Goal: Task Accomplishment & Management: Use online tool/utility

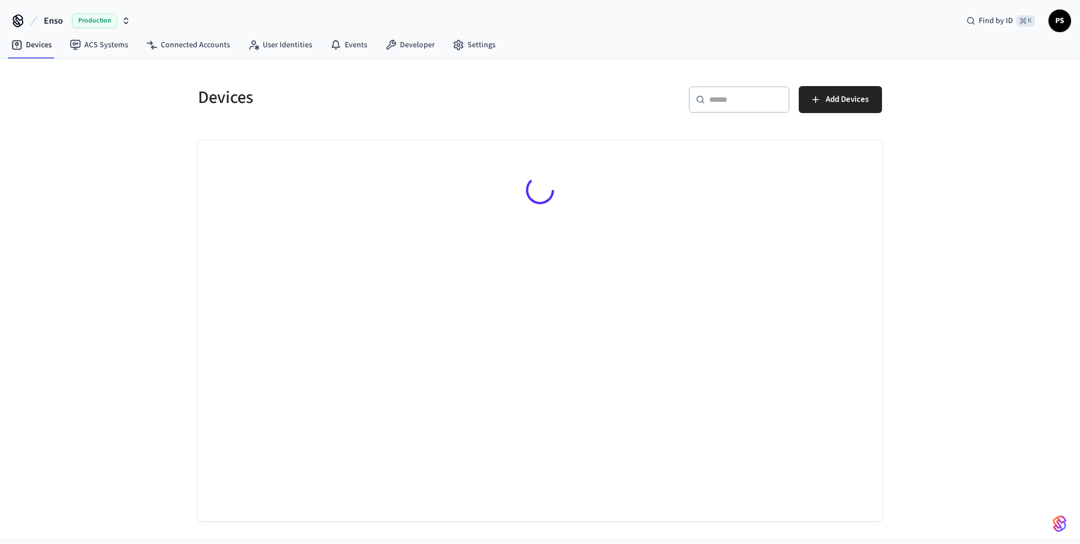
click at [506, 188] on div at bounding box center [540, 192] width 684 height 104
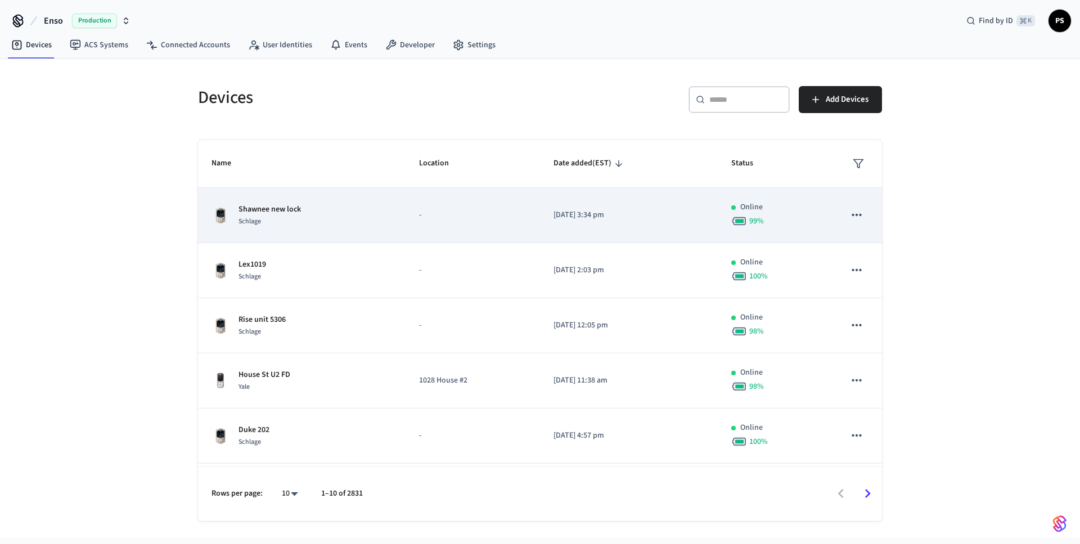
click at [458, 209] on p "-" at bounding box center [472, 215] width 107 height 12
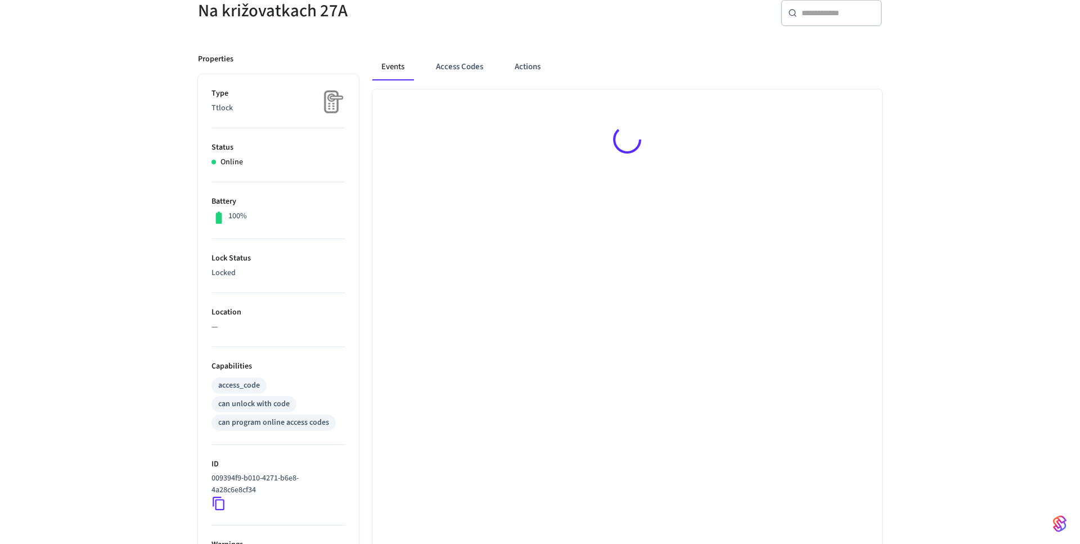
scroll to position [128, 0]
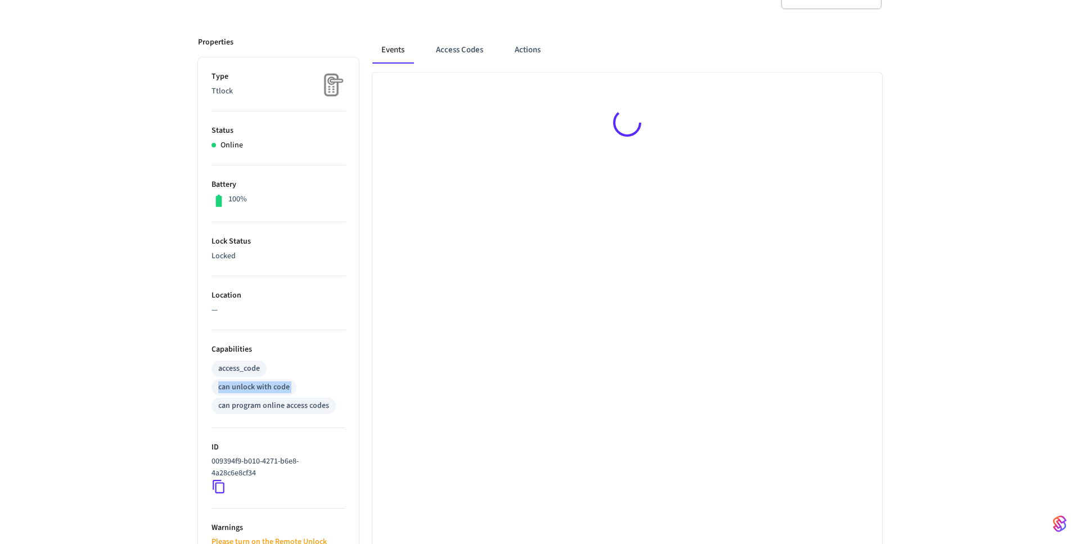
drag, startPoint x: 212, startPoint y: 388, endPoint x: 329, endPoint y: 388, distance: 117.0
click at [329, 388] on ul "Type Ttlock Status Online Battery 100% Lock Status Locked Location — Capabiliti…" at bounding box center [278, 413] width 161 height 713
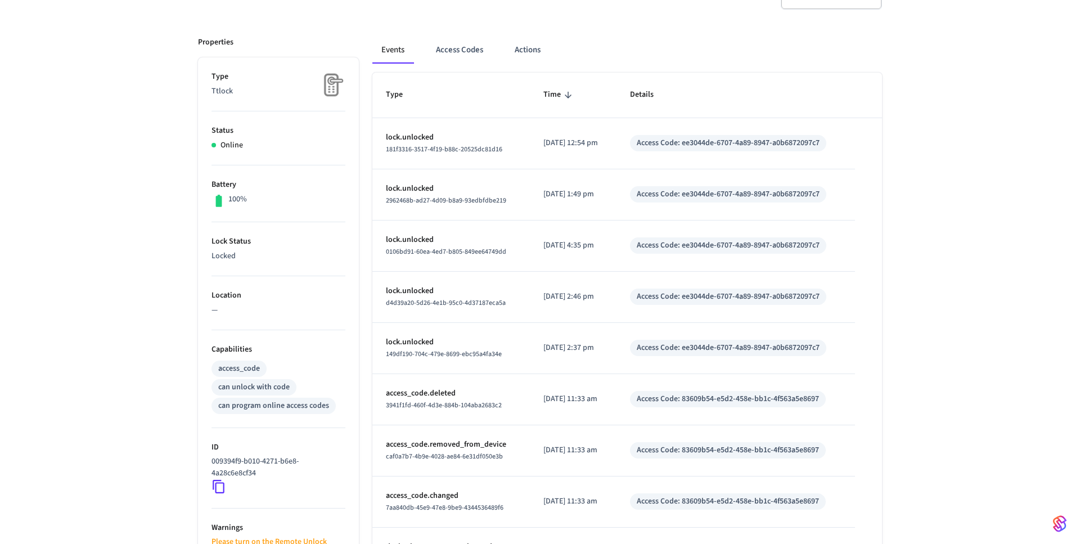
click at [324, 388] on div "access_code can unlock with code can program online access codes" at bounding box center [278, 386] width 134 height 56
drag, startPoint x: 215, startPoint y: 378, endPoint x: 301, endPoint y: 390, distance: 86.8
click at [300, 389] on div "access_code can unlock with code can program online access codes" at bounding box center [278, 386] width 134 height 56
drag, startPoint x: 233, startPoint y: 414, endPoint x: 362, endPoint y: 414, distance: 128.2
click at [360, 414] on div "Properties Type Ttlock Status Online Battery 100% Lock Status Locked Location —…" at bounding box center [532, 396] width 697 height 747
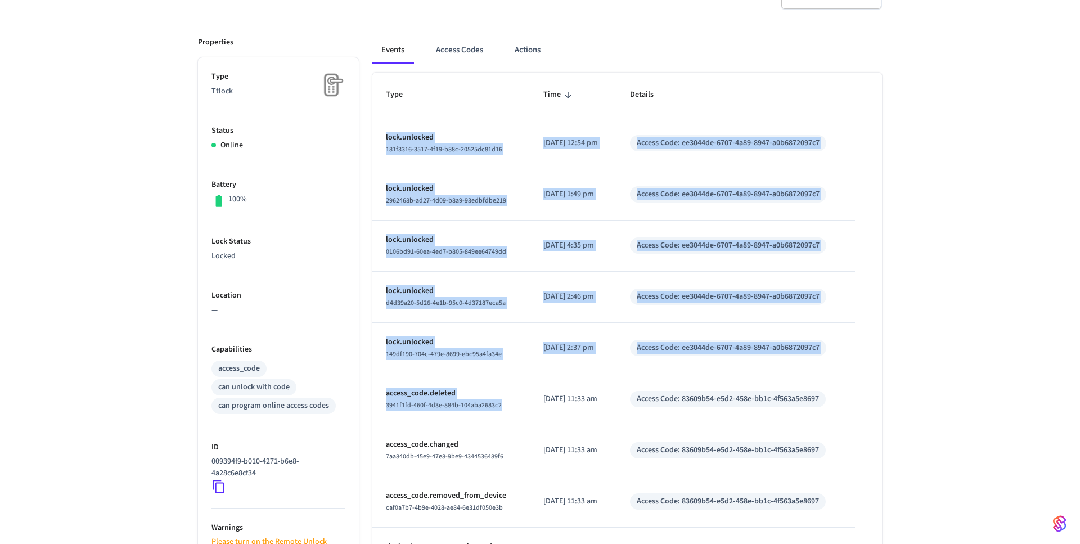
click at [541, 127] on td "2025/08/28 at 12:54 pm" at bounding box center [573, 143] width 87 height 51
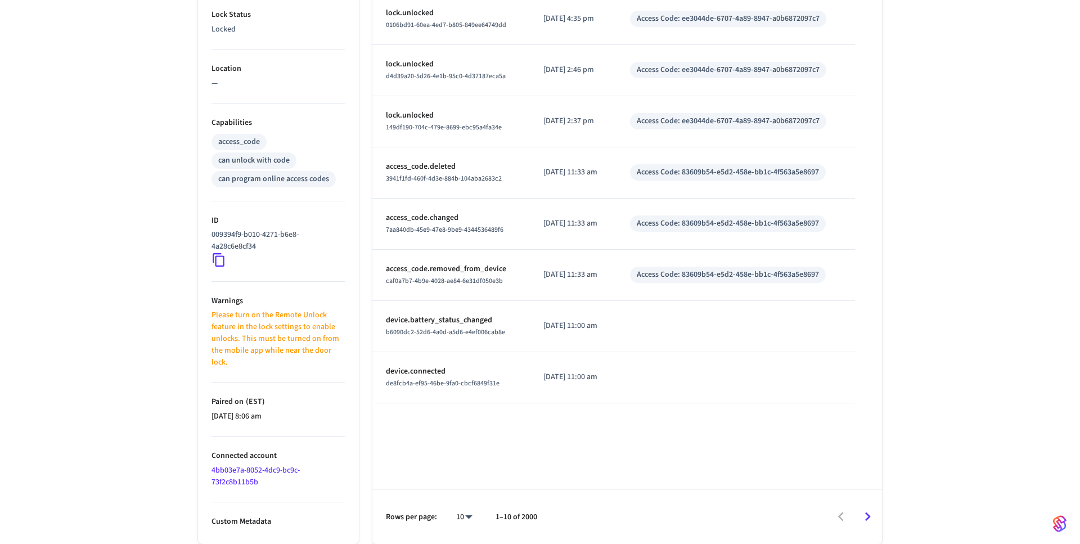
scroll to position [0, 0]
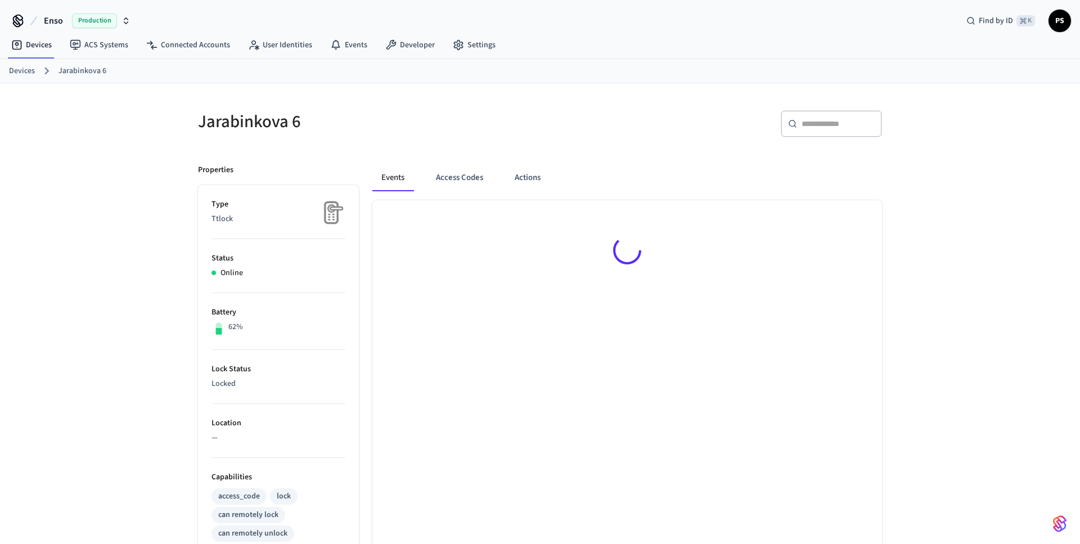
scroll to position [328, 0]
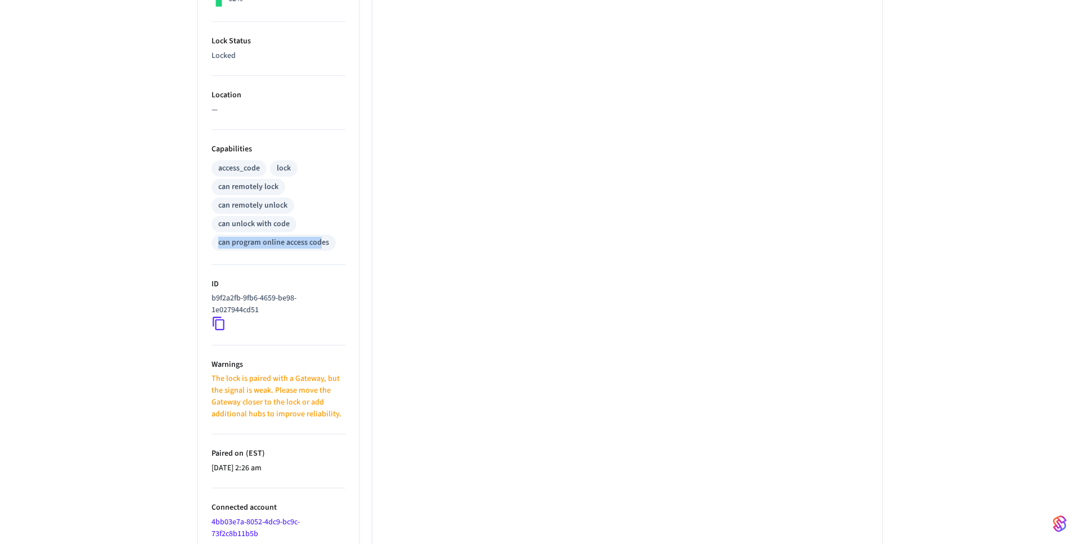
drag, startPoint x: 217, startPoint y: 242, endPoint x: 319, endPoint y: 242, distance: 101.8
click at [319, 242] on div "can program online access codes" at bounding box center [273, 243] width 124 height 16
